Goal: Navigation & Orientation: Find specific page/section

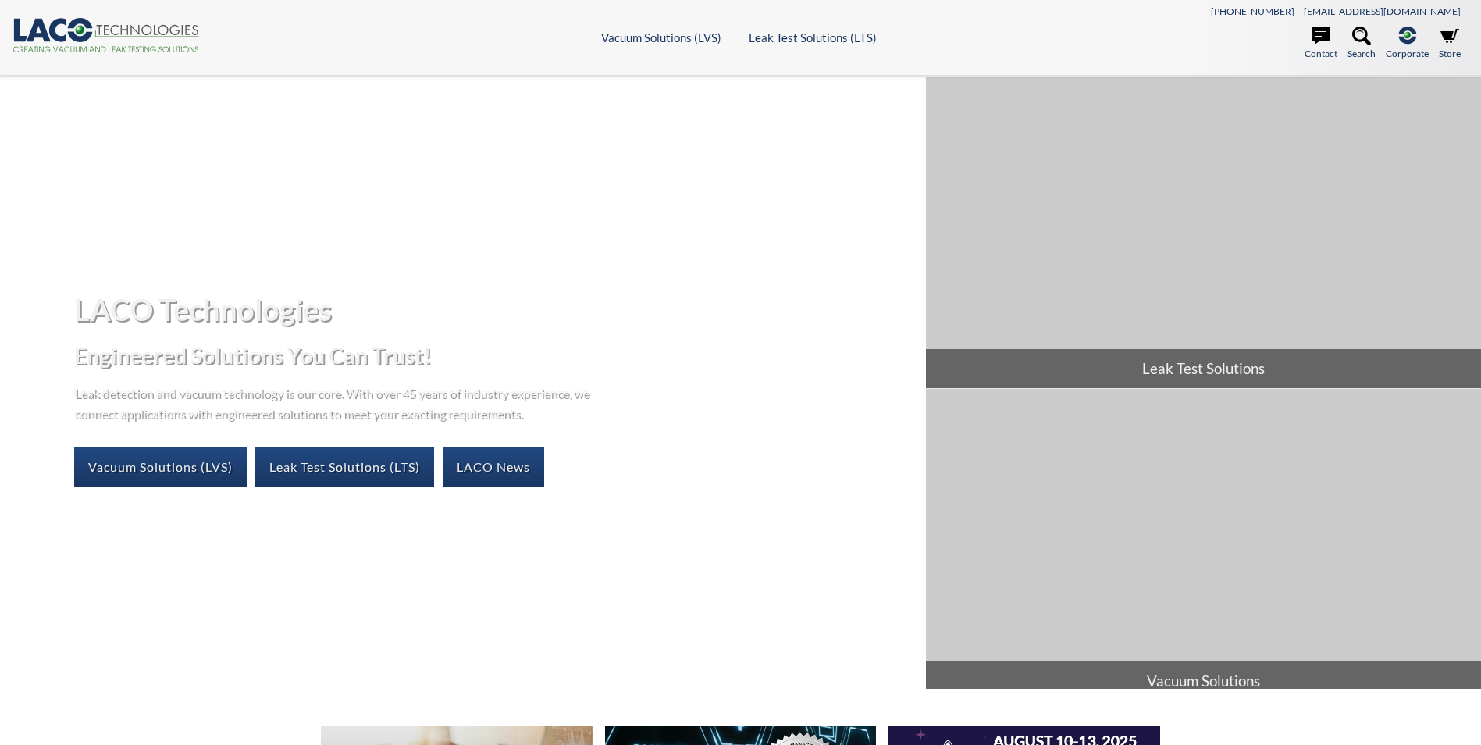
select select "Language Translate Widget"
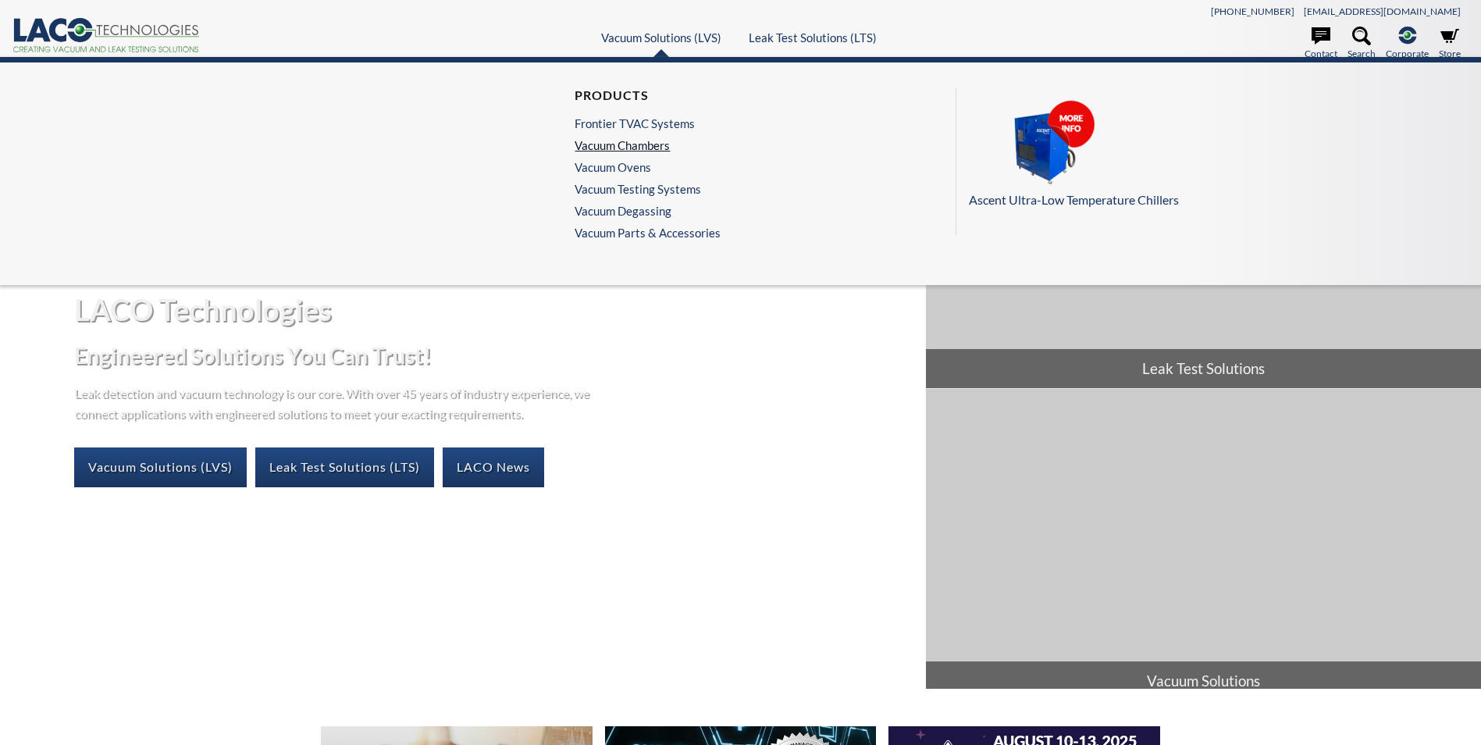
click at [640, 149] on link "Vacuum Chambers" at bounding box center [644, 145] width 138 height 14
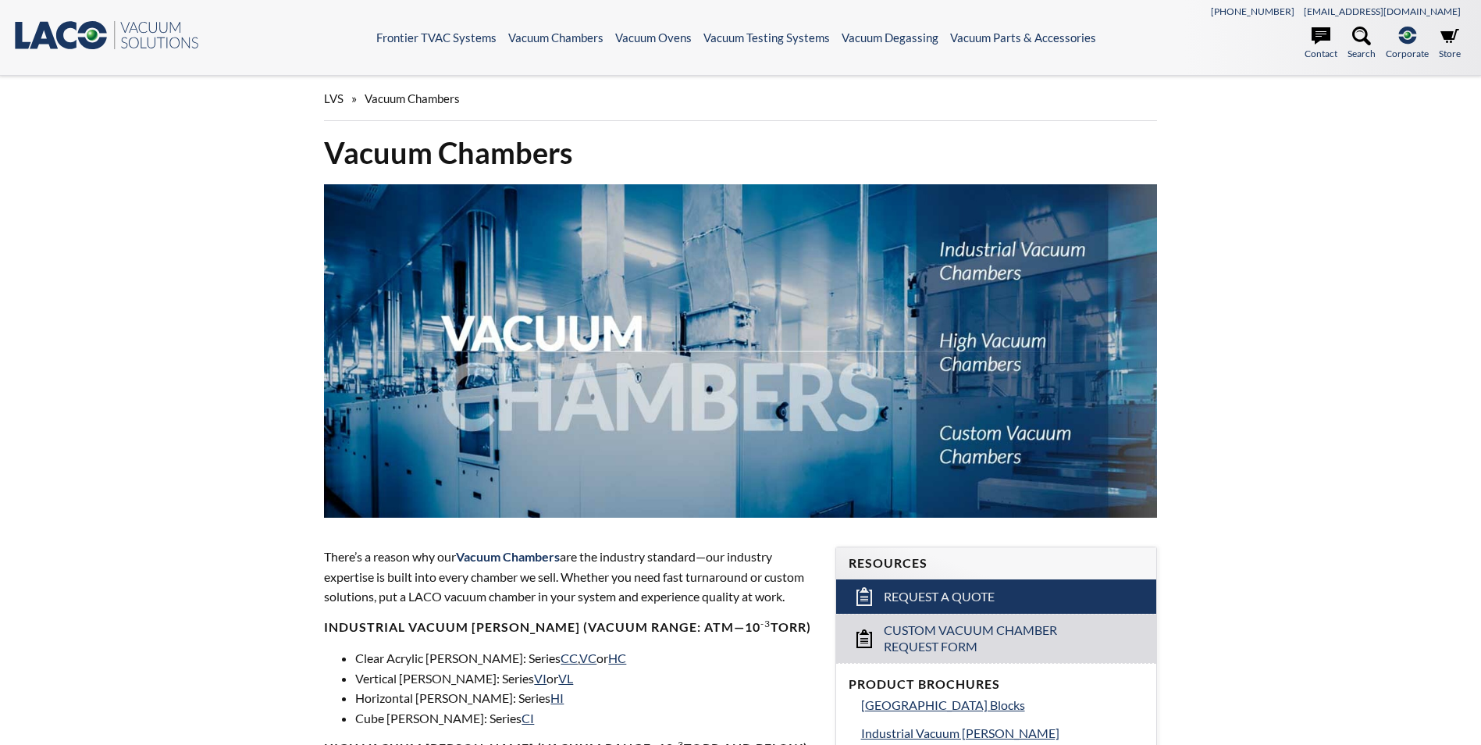
select select "Language Translate Widget"
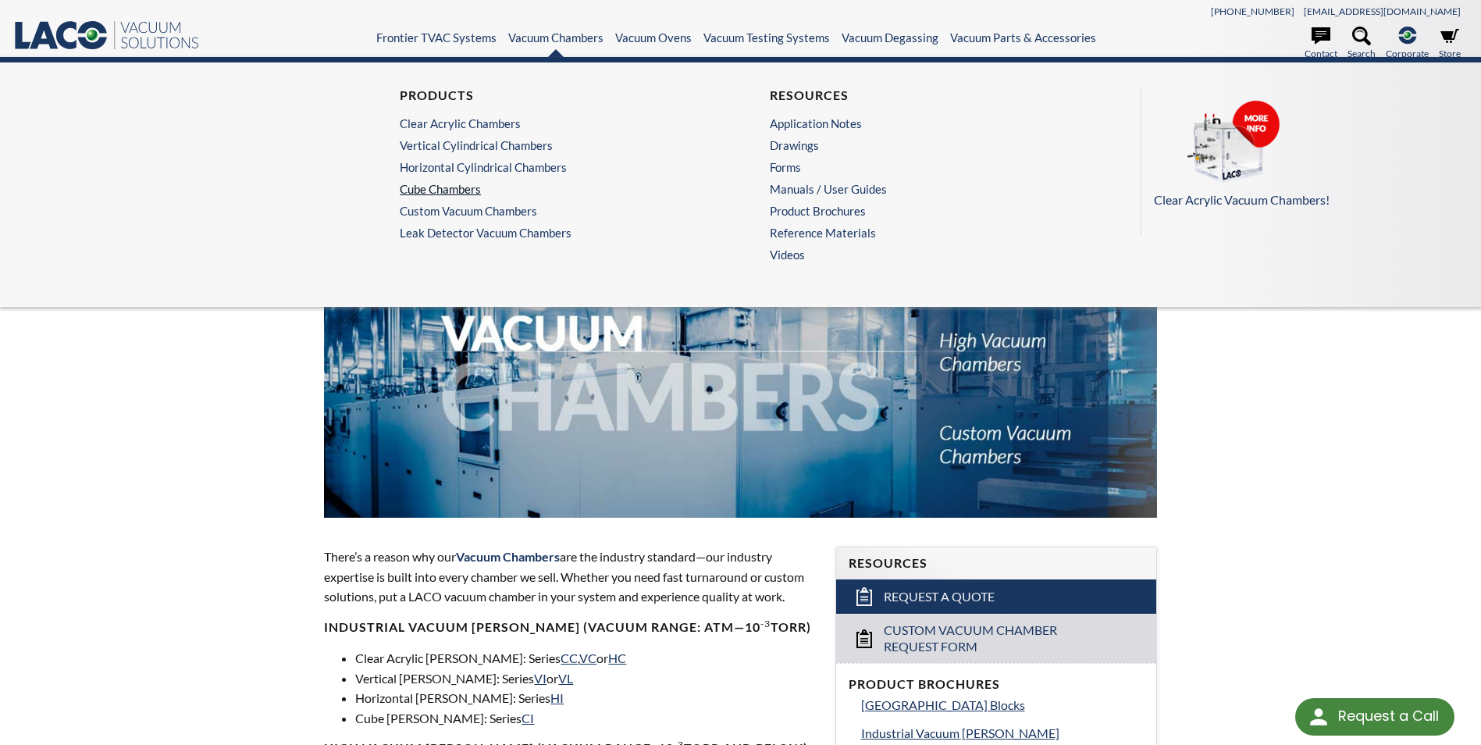
click at [467, 185] on link "Cube Chambers" at bounding box center [551, 189] width 303 height 14
